Goal: Information Seeking & Learning: Find specific fact

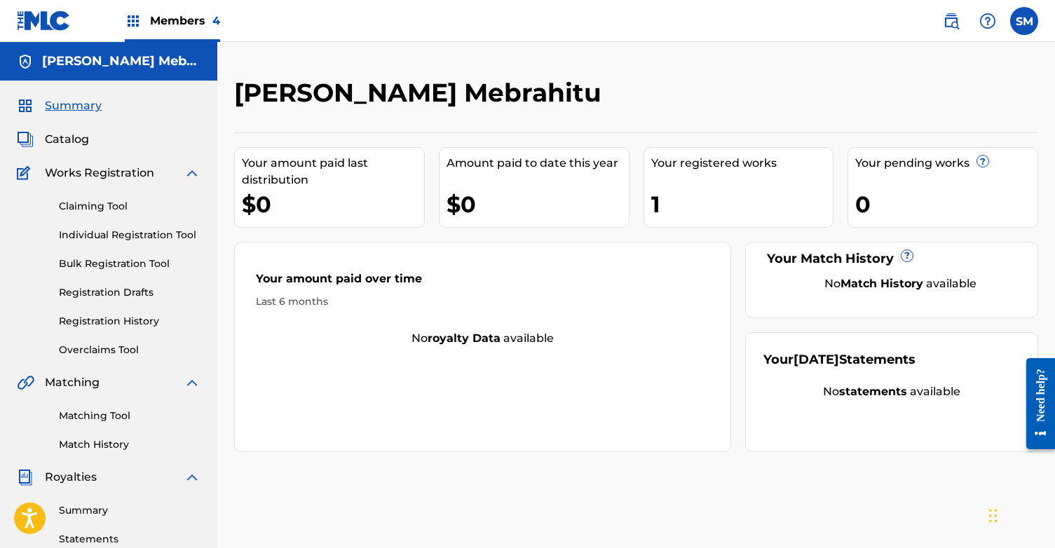
click at [951, 22] on img at bounding box center [951, 21] width 17 height 17
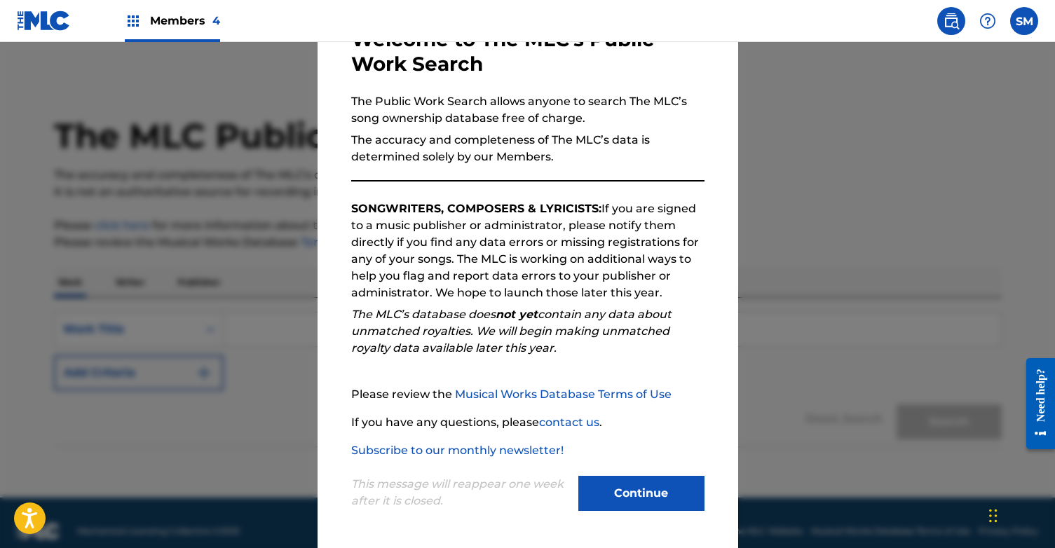
scroll to position [93, 0]
click at [652, 494] on button "Continue" at bounding box center [641, 493] width 126 height 35
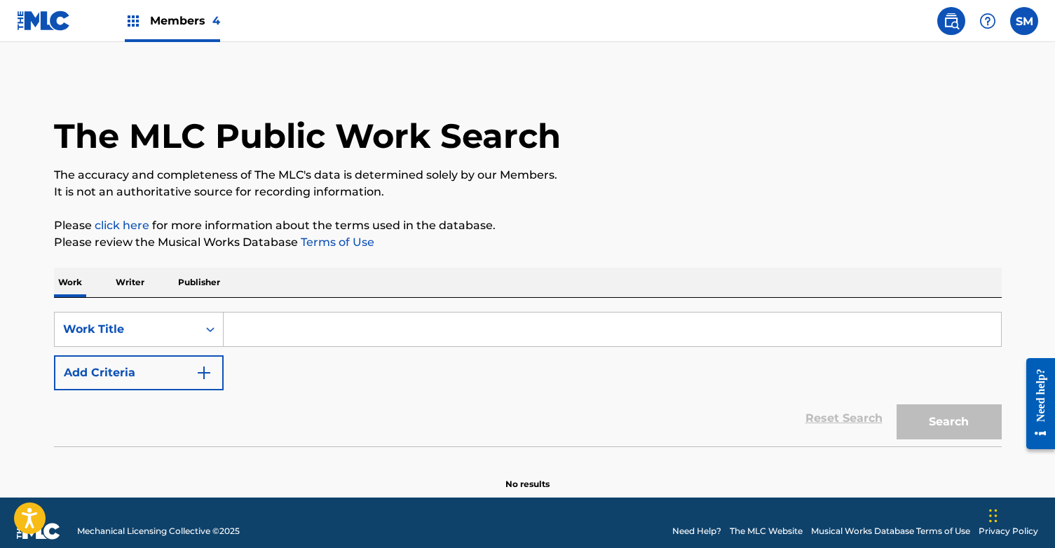
click at [956, 23] on img at bounding box center [951, 21] width 17 height 17
click at [192, 277] on p "Publisher" at bounding box center [199, 282] width 50 height 29
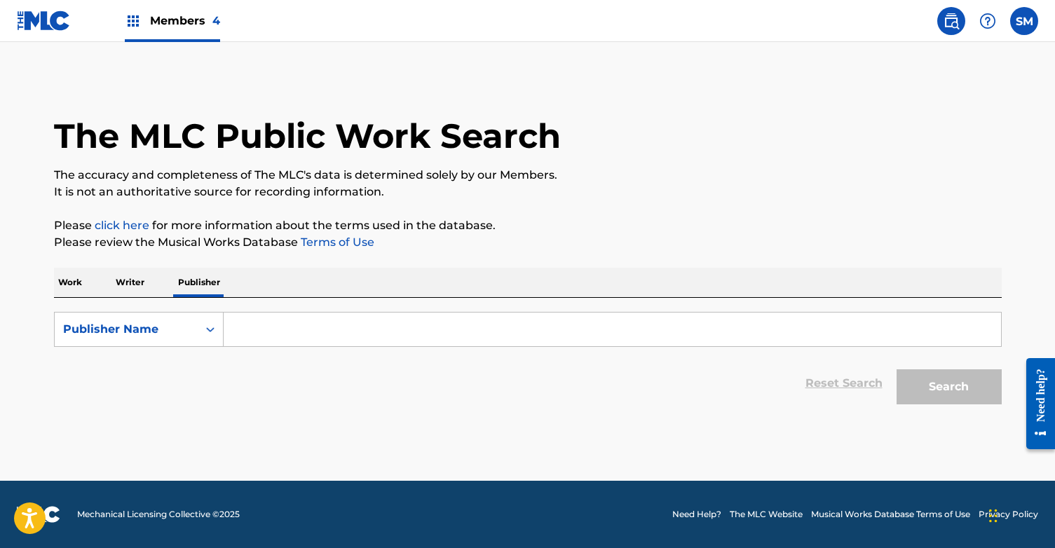
click at [131, 285] on p "Writer" at bounding box center [129, 282] width 37 height 29
click at [283, 332] on input "Search Form" at bounding box center [612, 330] width 777 height 34
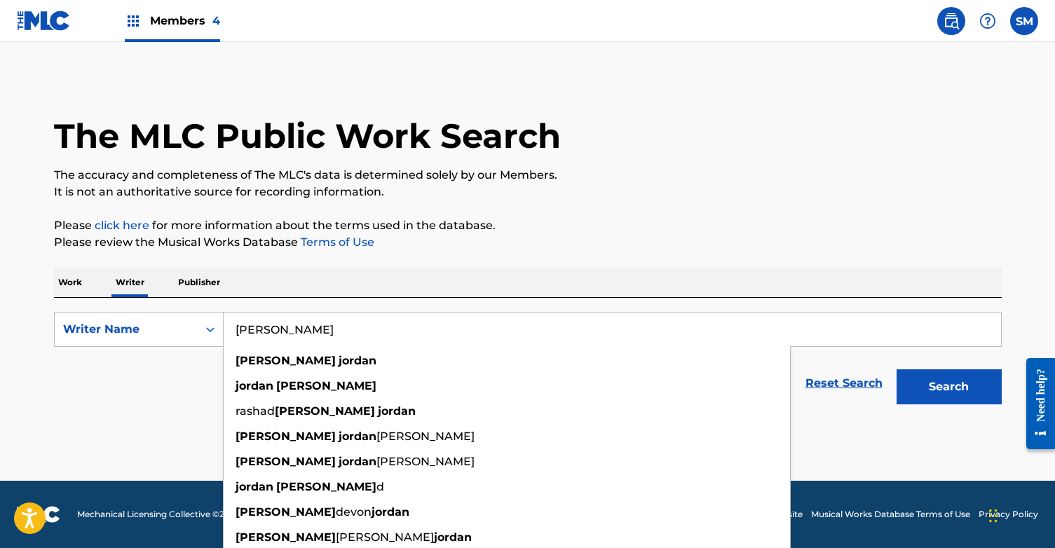
type input "maurice jordan"
click at [948, 387] on button "Search" at bounding box center [948, 386] width 105 height 35
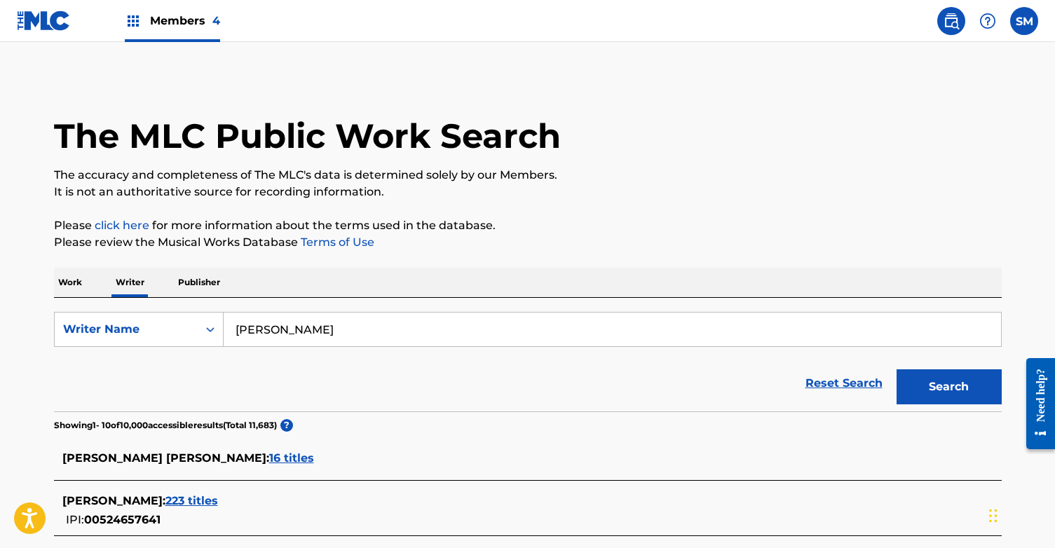
scroll to position [67, 0]
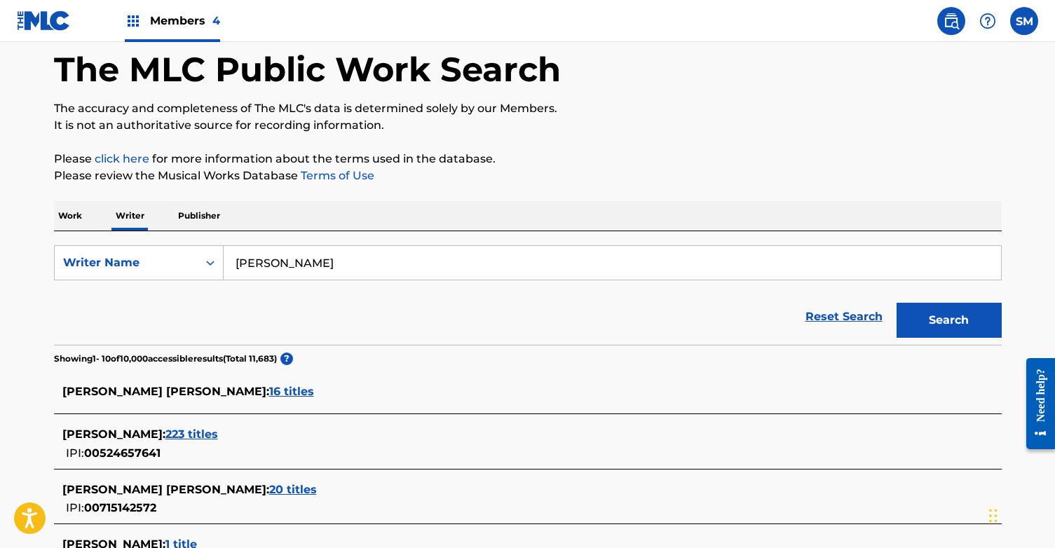
click at [197, 435] on span "223 titles" at bounding box center [191, 433] width 53 height 13
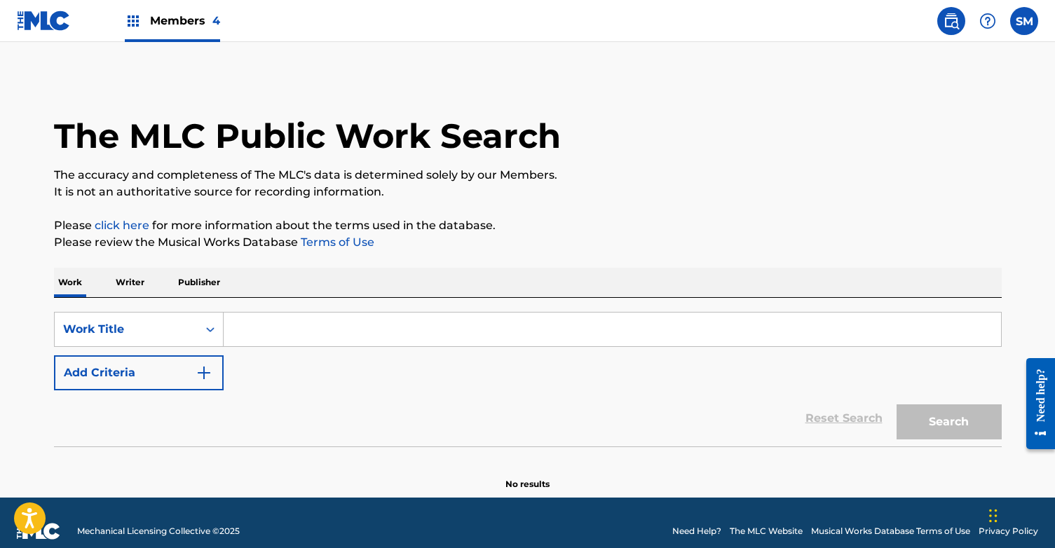
click at [143, 287] on p "Writer" at bounding box center [129, 282] width 37 height 29
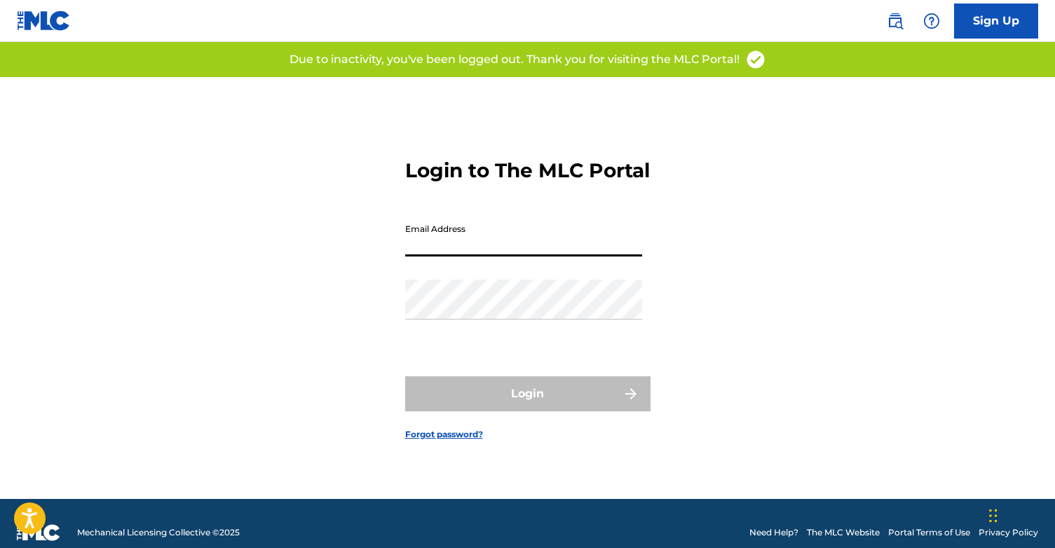
type input "[EMAIL_ADDRESS][DOMAIN_NAME]"
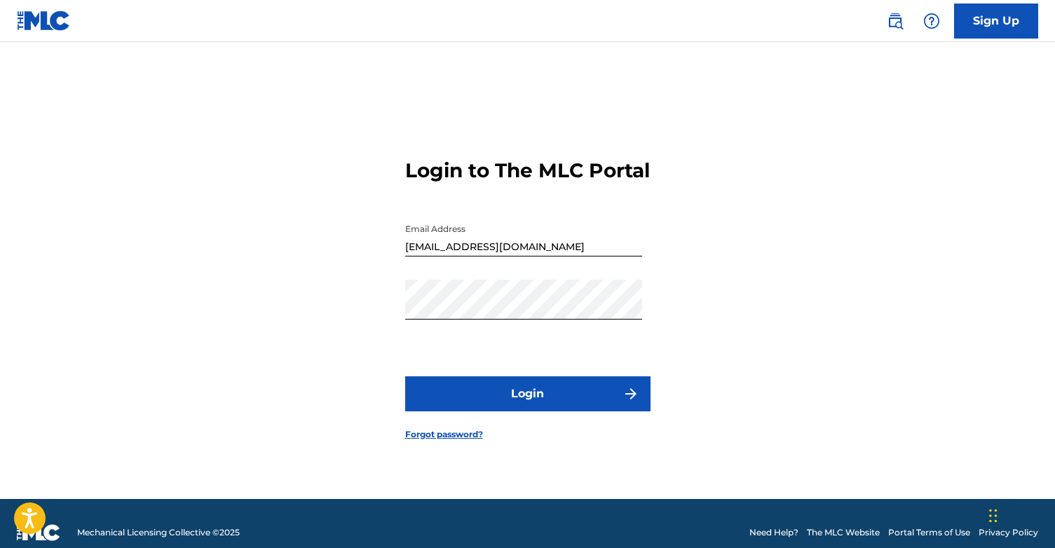
click at [547, 404] on button "Login" at bounding box center [527, 393] width 245 height 35
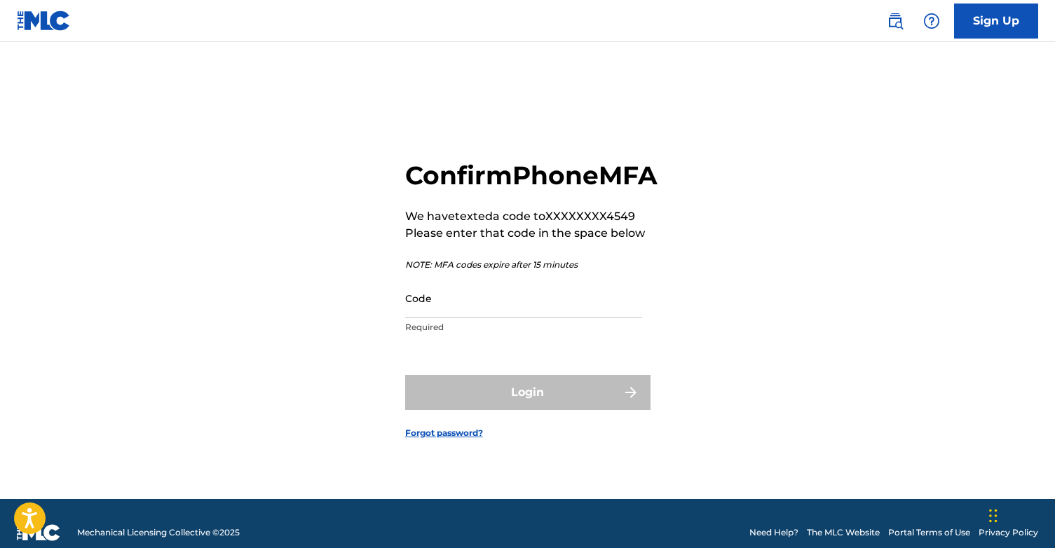
click at [498, 318] on input "Code" at bounding box center [523, 298] width 237 height 40
type input "3"
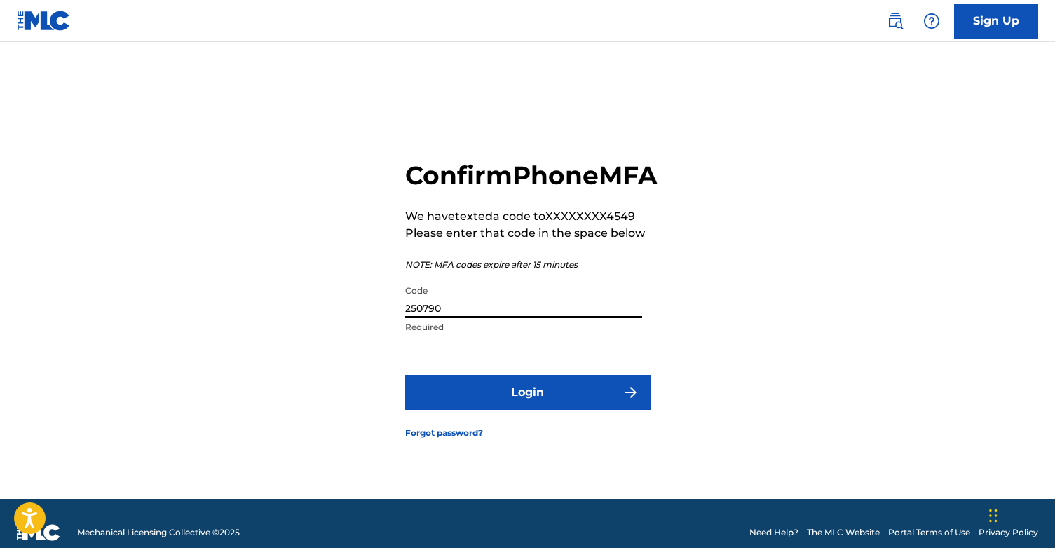
type input "250790"
click at [527, 408] on button "Login" at bounding box center [527, 392] width 245 height 35
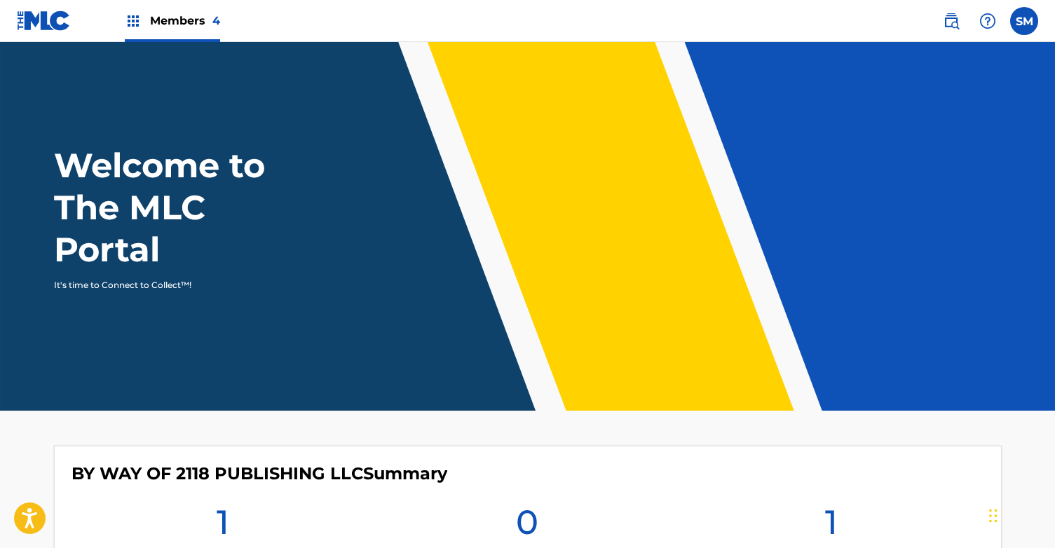
click at [950, 21] on img at bounding box center [951, 21] width 17 height 17
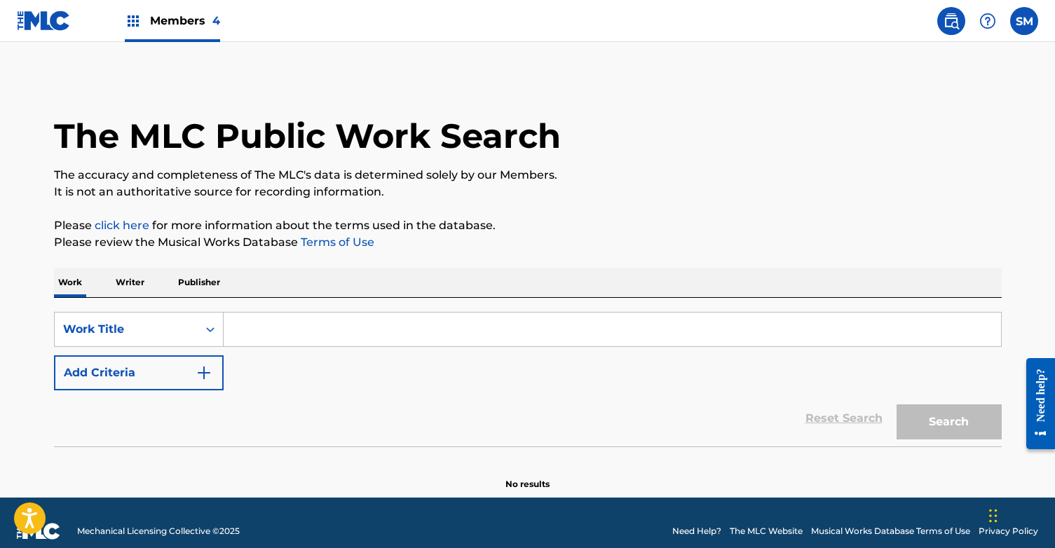
click at [139, 280] on p "Writer" at bounding box center [129, 282] width 37 height 29
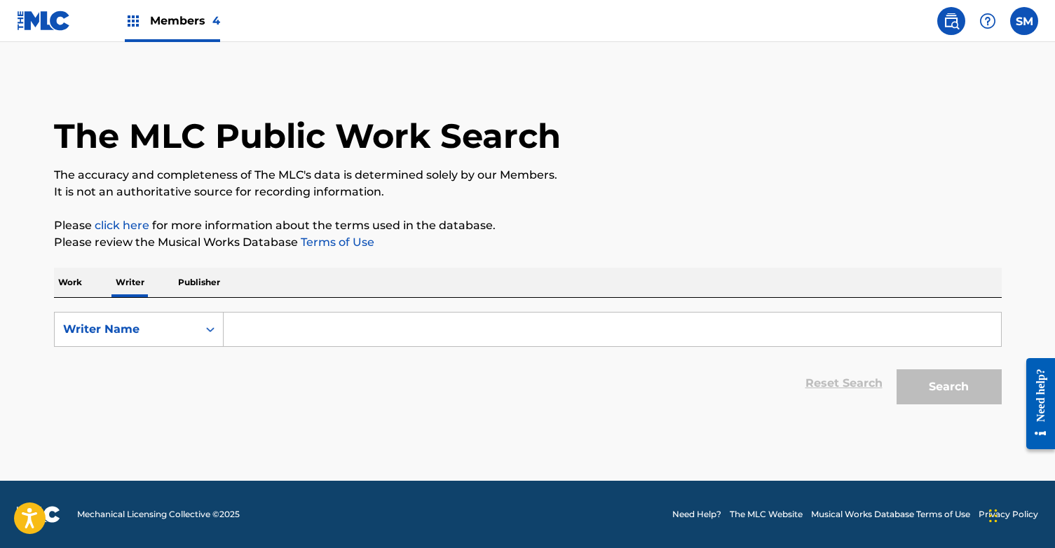
click at [271, 324] on input "Search Form" at bounding box center [612, 330] width 777 height 34
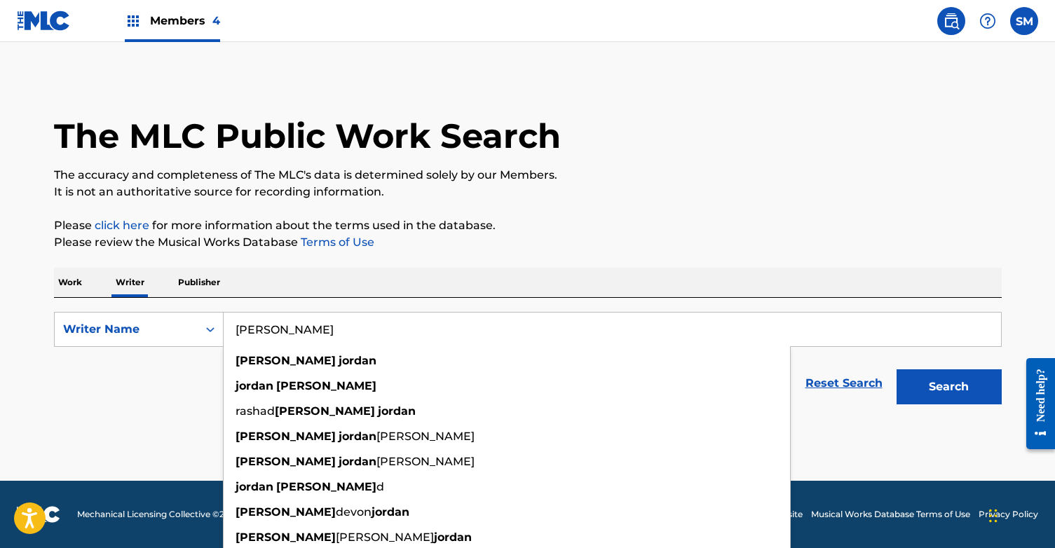
click at [948, 387] on button "Search" at bounding box center [948, 386] width 105 height 35
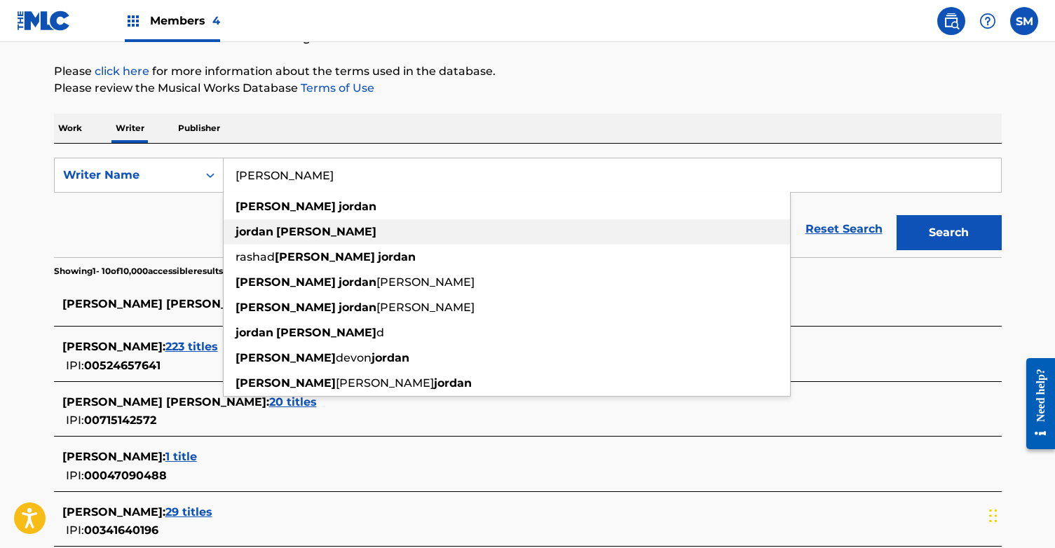
scroll to position [200, 0]
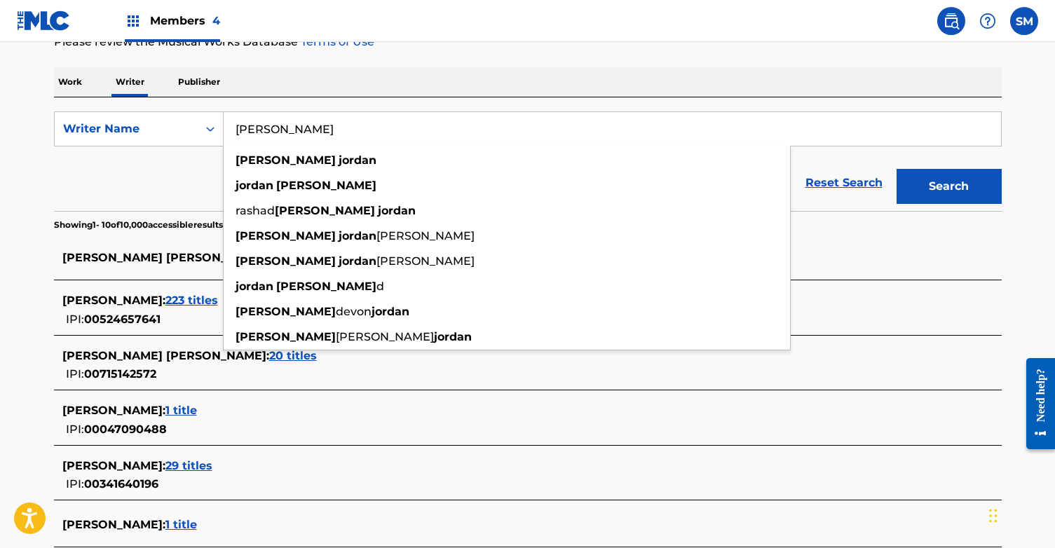
type input "[PERSON_NAME]"
click at [179, 325] on div "[PERSON_NAME] : 223 titles IPI: 00524657641" at bounding box center [509, 310] width 894 height 36
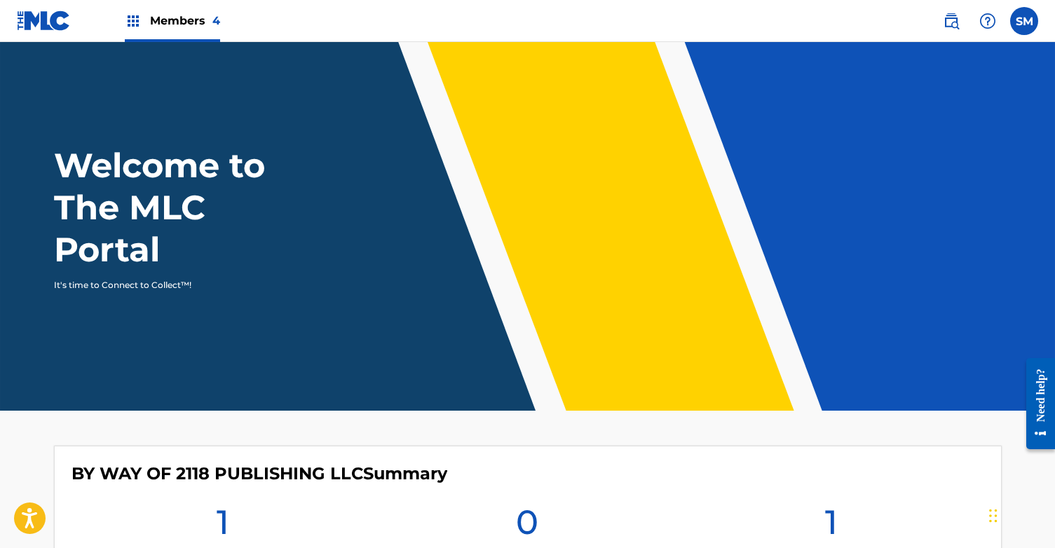
click at [952, 19] on img at bounding box center [951, 21] width 17 height 17
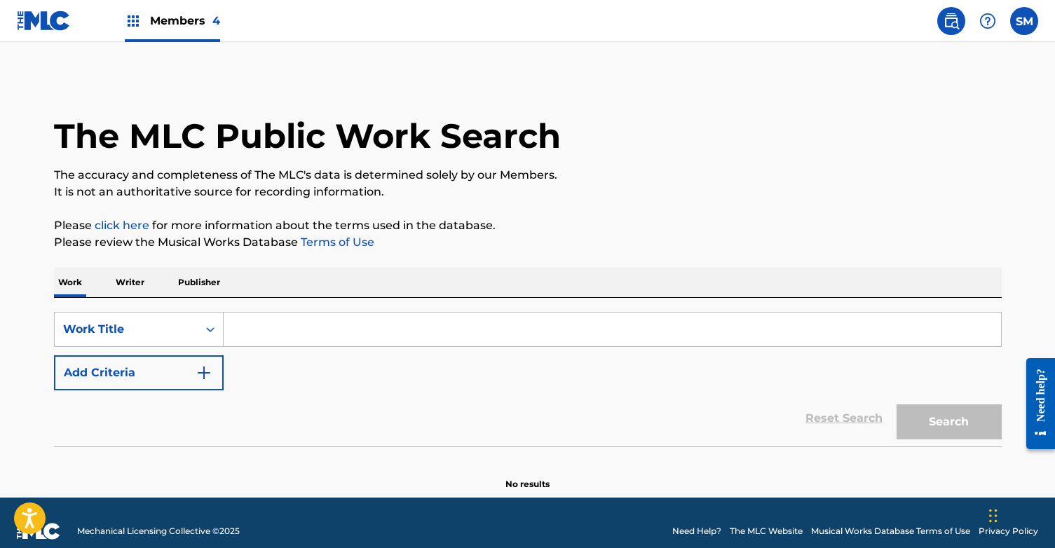
click at [140, 277] on p "Writer" at bounding box center [129, 282] width 37 height 29
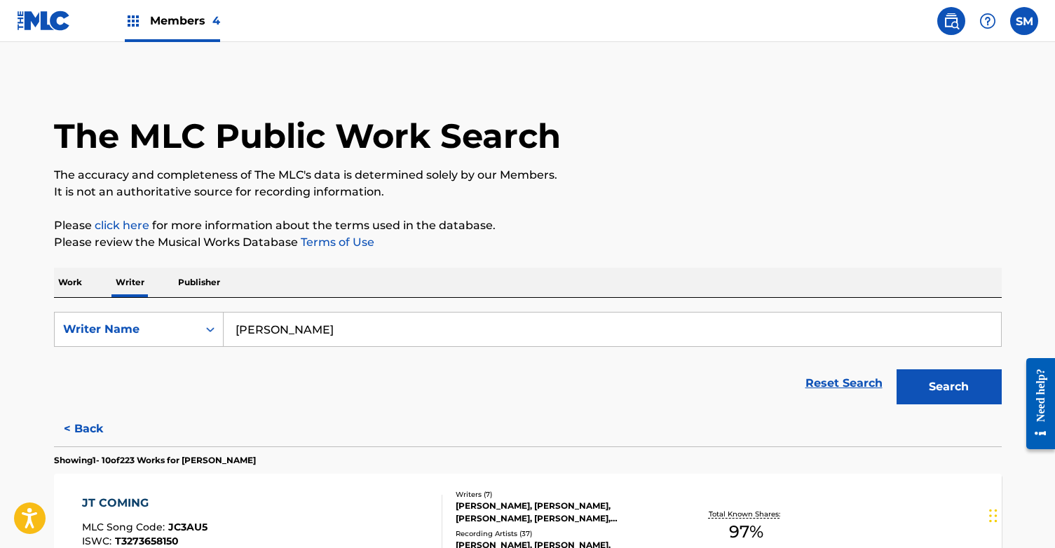
click at [931, 380] on button "Search" at bounding box center [948, 386] width 105 height 35
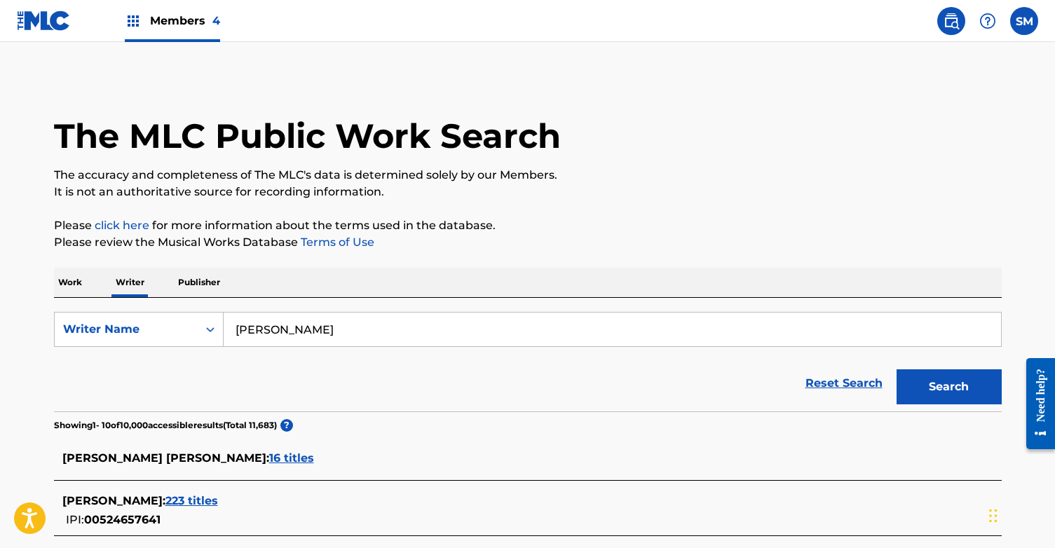
scroll to position [216, 0]
